Goal: Check status

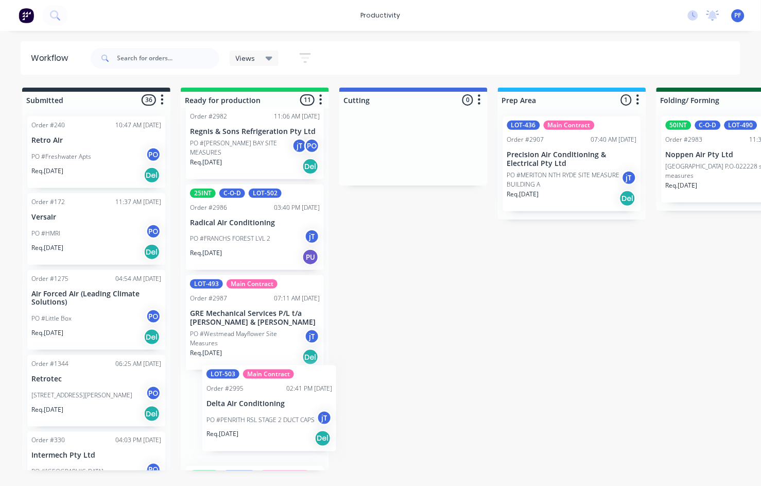
scroll to position [117, 0]
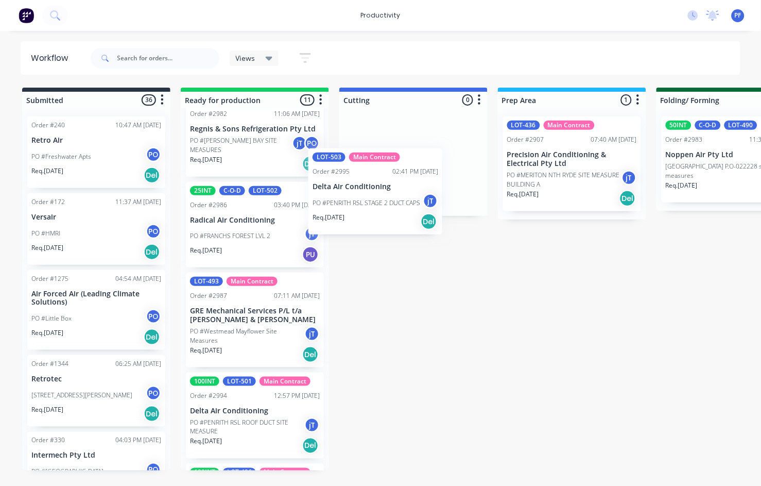
drag, startPoint x: 228, startPoint y: 415, endPoint x: 360, endPoint y: 181, distance: 268.2
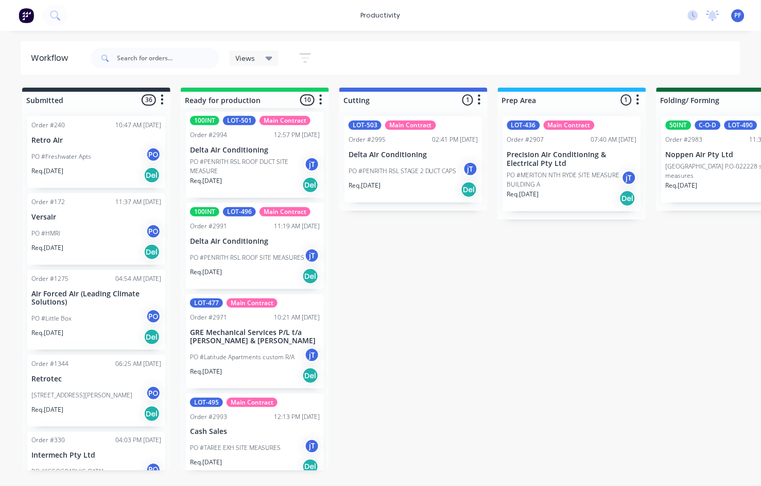
scroll to position [347, 0]
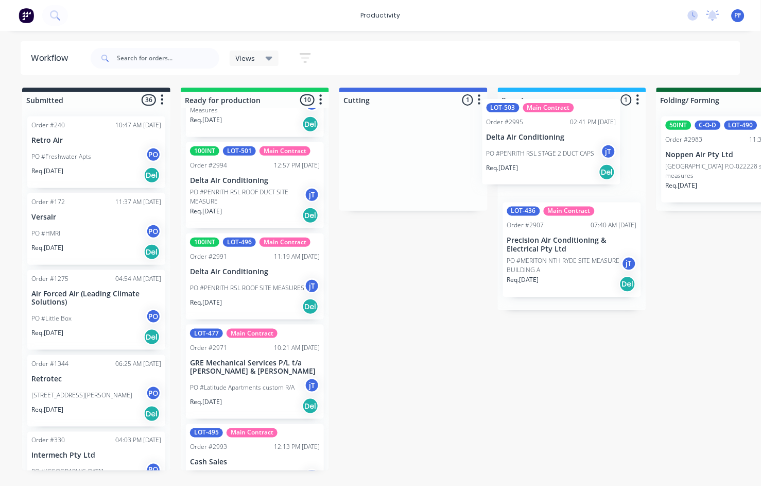
drag, startPoint x: 383, startPoint y: 164, endPoint x: 527, endPoint y: 145, distance: 145.4
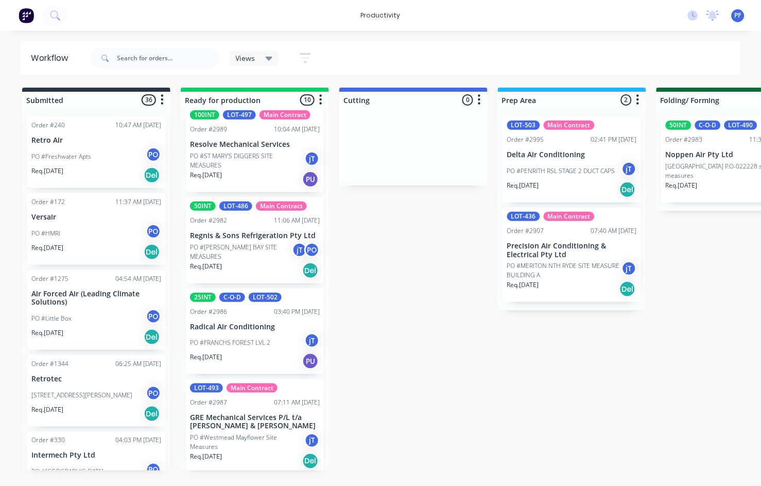
scroll to position [0, 0]
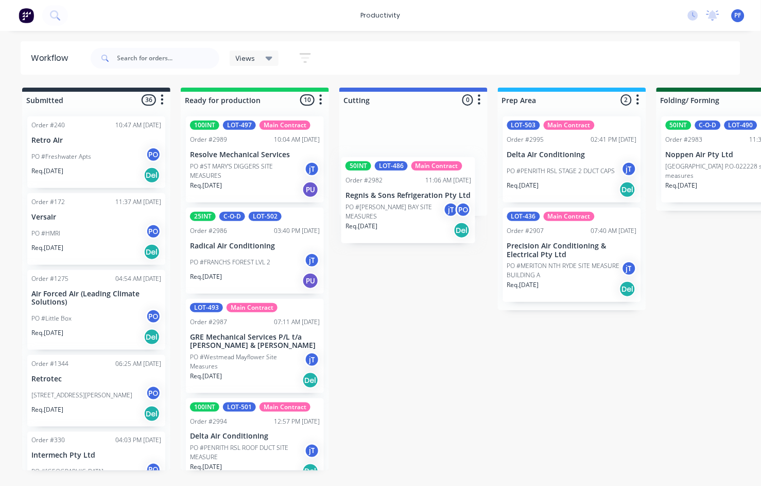
drag, startPoint x: 229, startPoint y: 248, endPoint x: 390, endPoint y: 196, distance: 169.4
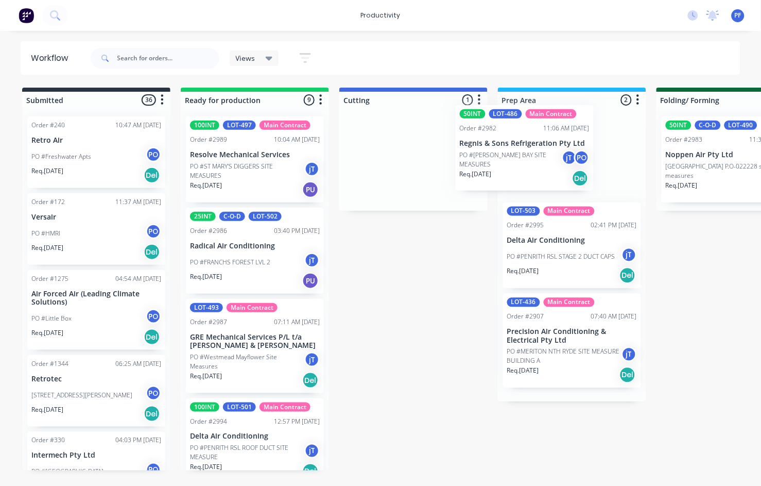
drag, startPoint x: 391, startPoint y: 161, endPoint x: 505, endPoint y: 150, distance: 114.3
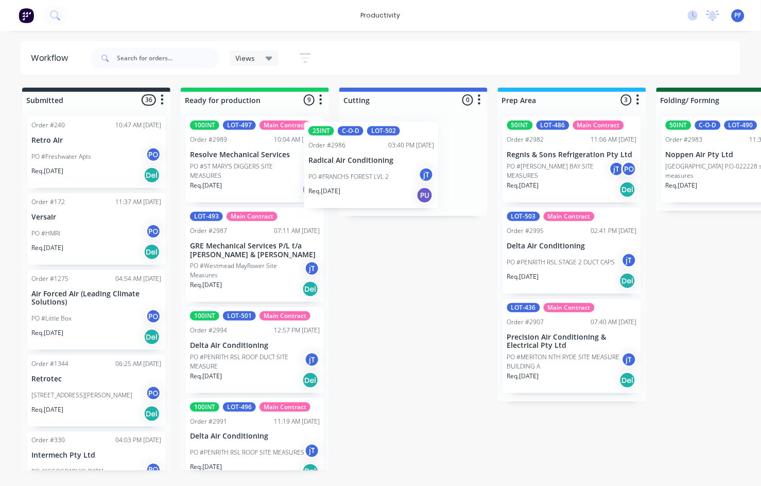
drag, startPoint x: 274, startPoint y: 258, endPoint x: 395, endPoint y: 169, distance: 150.3
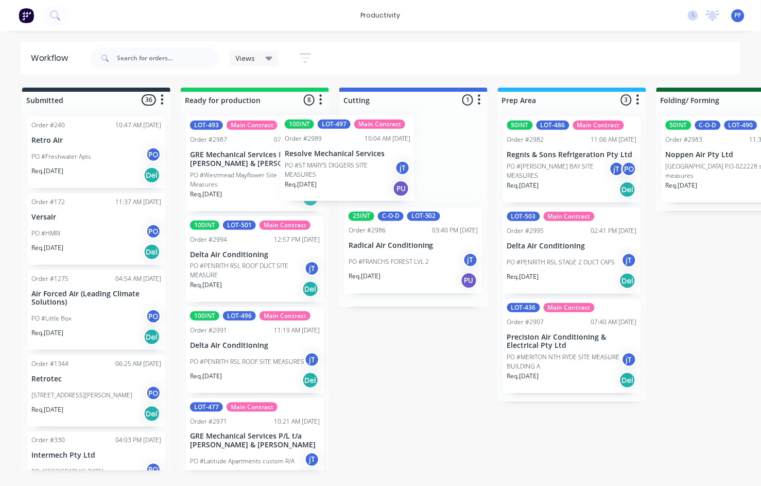
drag, startPoint x: 254, startPoint y: 158, endPoint x: 381, endPoint y: 158, distance: 127.2
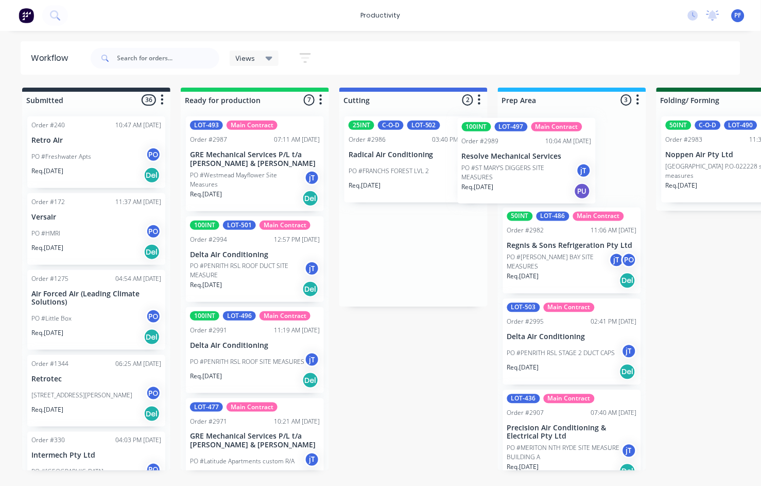
drag, startPoint x: 402, startPoint y: 145, endPoint x: 520, endPoint y: 147, distance: 118.5
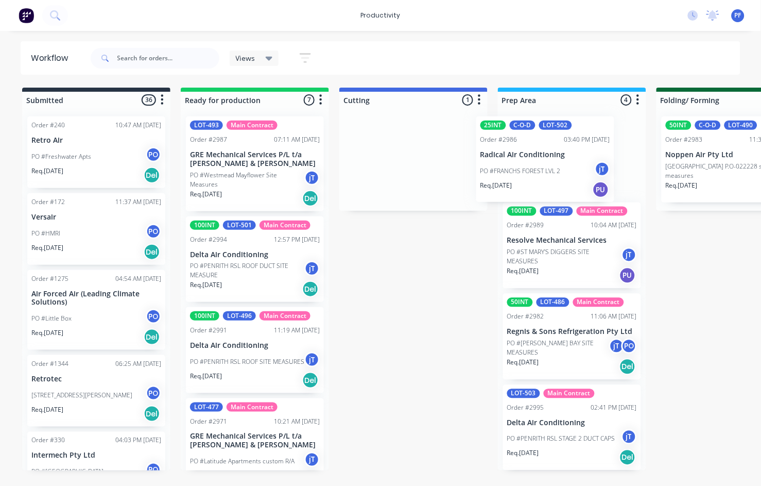
drag, startPoint x: 412, startPoint y: 155, endPoint x: 547, endPoint y: 155, distance: 134.9
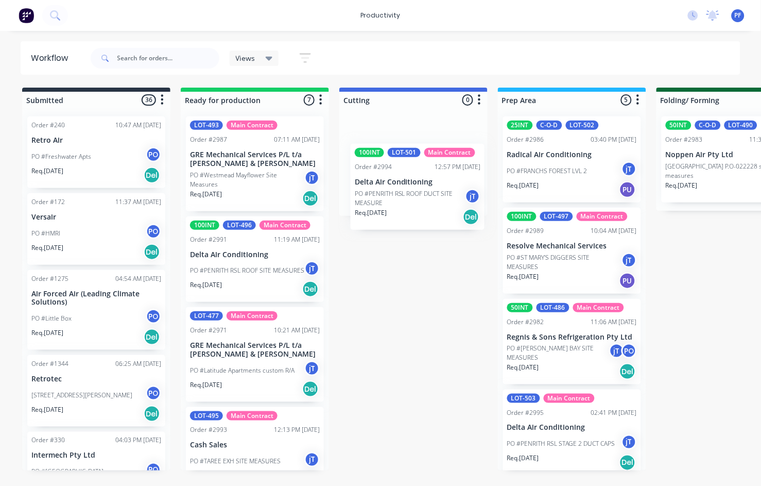
drag, startPoint x: 246, startPoint y: 242, endPoint x: 413, endPoint y: 170, distance: 182.2
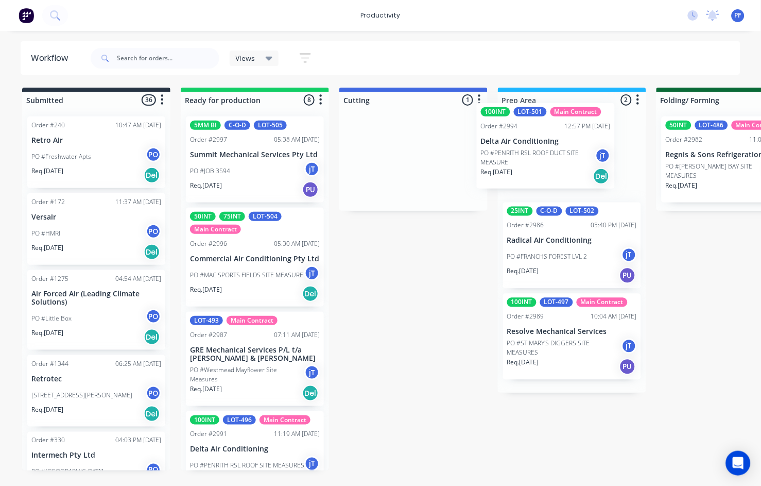
drag, startPoint x: 395, startPoint y: 150, endPoint x: 536, endPoint y: 136, distance: 141.8
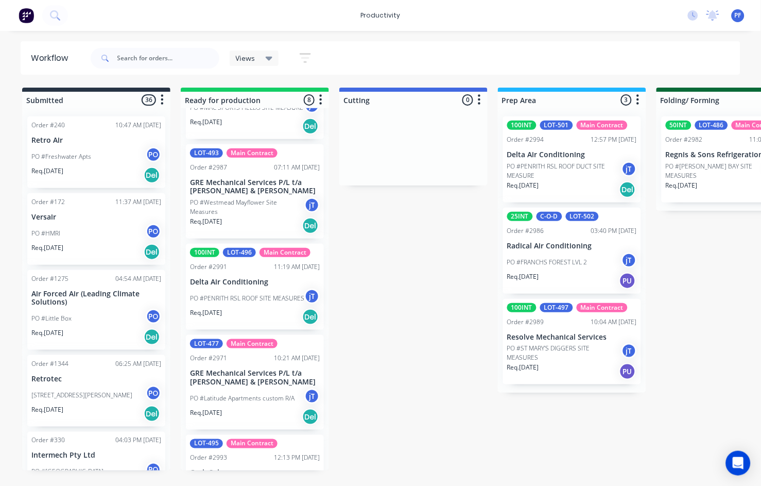
scroll to position [171, 0]
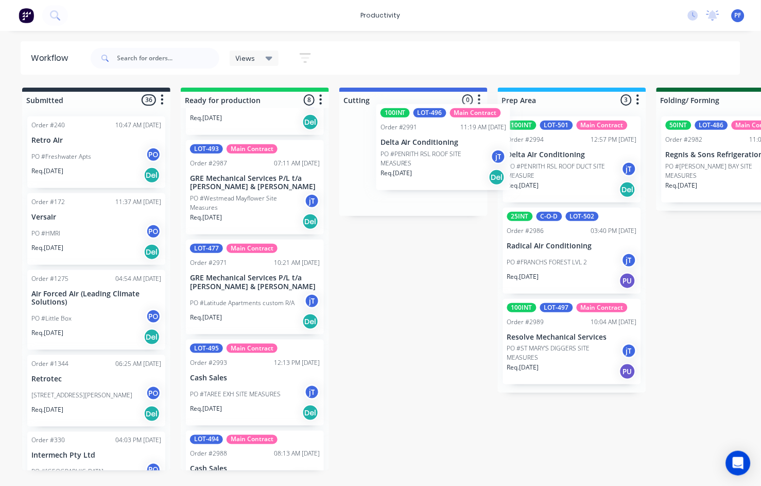
drag, startPoint x: 242, startPoint y: 286, endPoint x: 438, endPoint y: 140, distance: 244.7
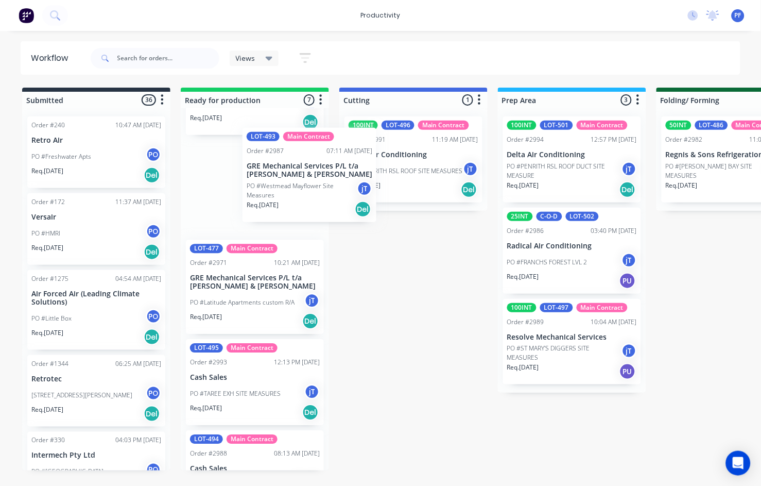
scroll to position [170, 0]
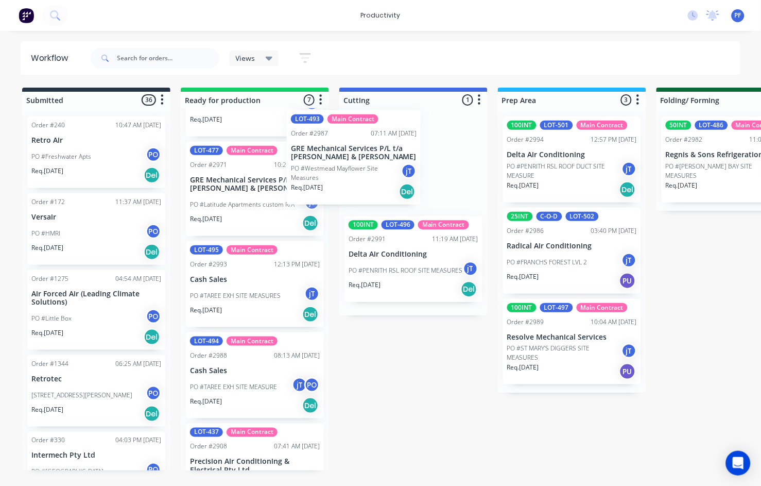
drag, startPoint x: 243, startPoint y: 193, endPoint x: 359, endPoint y: 147, distance: 124.4
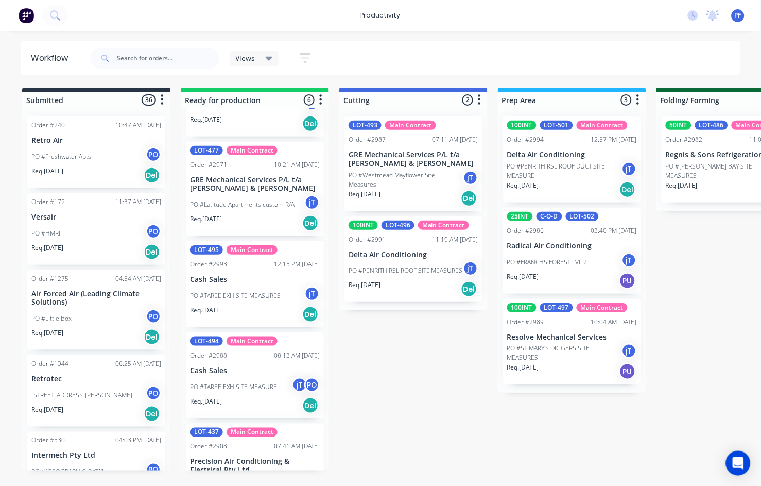
scroll to position [0, 0]
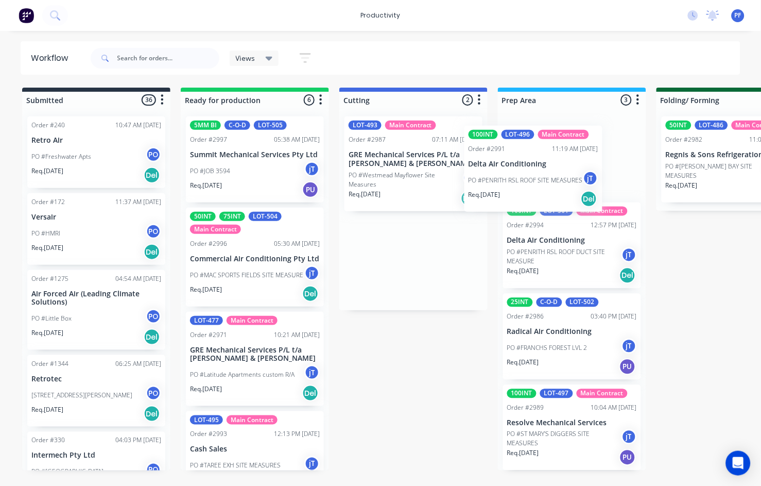
drag, startPoint x: 403, startPoint y: 245, endPoint x: 527, endPoint y: 154, distance: 152.9
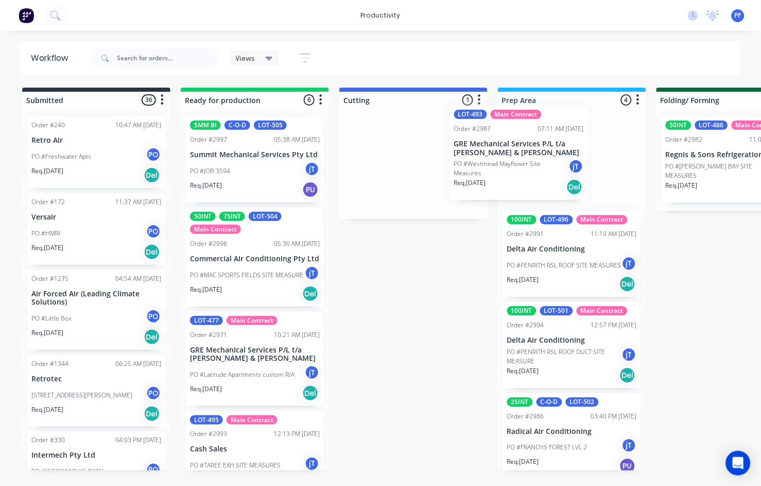
drag, startPoint x: 395, startPoint y: 157, endPoint x: 511, endPoint y: 146, distance: 115.8
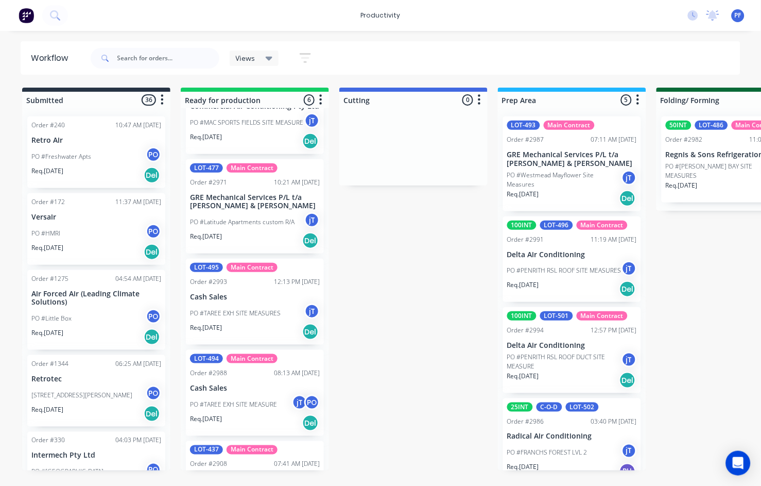
scroll to position [171, 0]
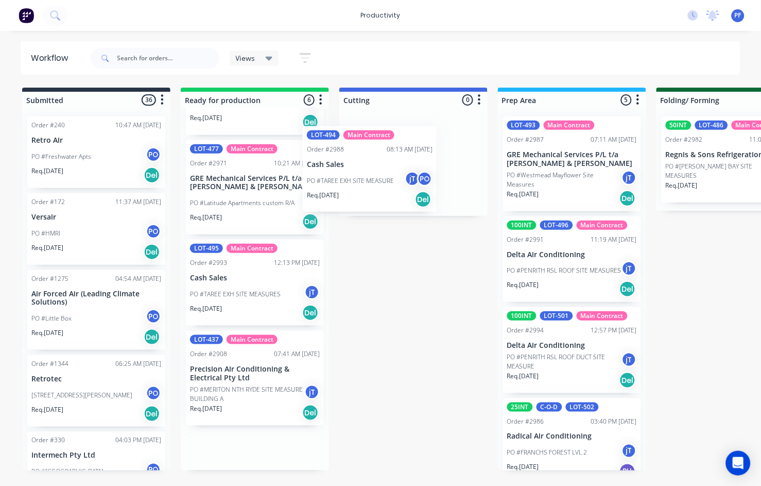
drag, startPoint x: 240, startPoint y: 378, endPoint x: 363, endPoint y: 164, distance: 246.8
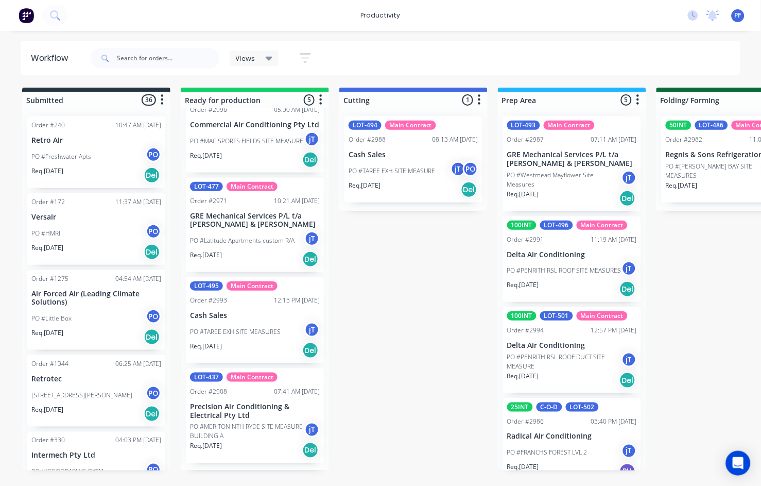
scroll to position [0, 0]
